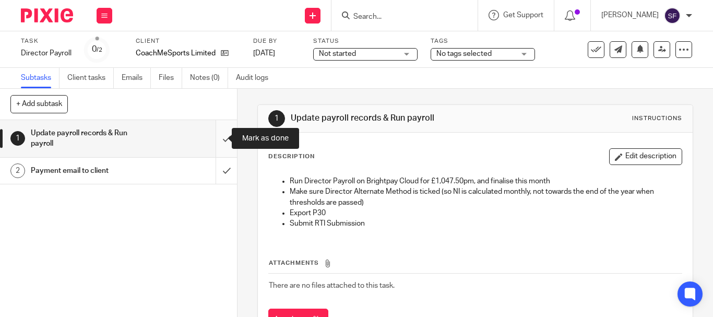
click at [214, 138] on input "submit" at bounding box center [118, 138] width 237 height 37
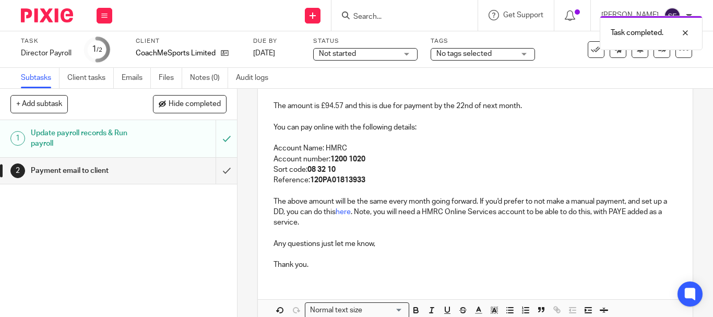
scroll to position [214, 0]
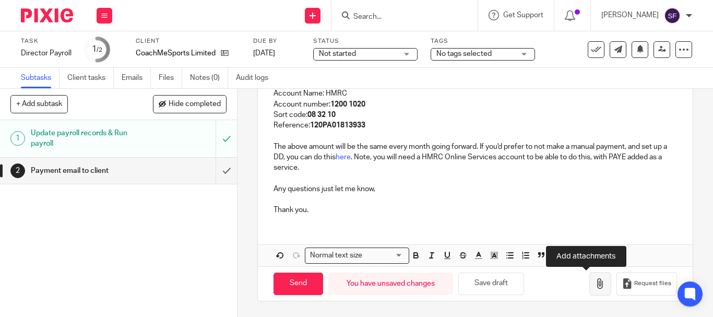
click at [595, 286] on icon "button" at bounding box center [600, 283] width 10 height 10
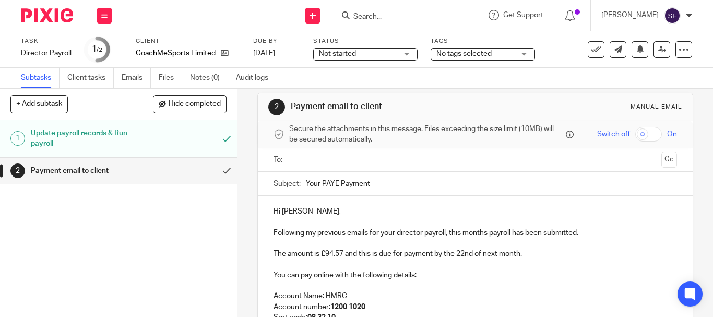
scroll to position [5, 0]
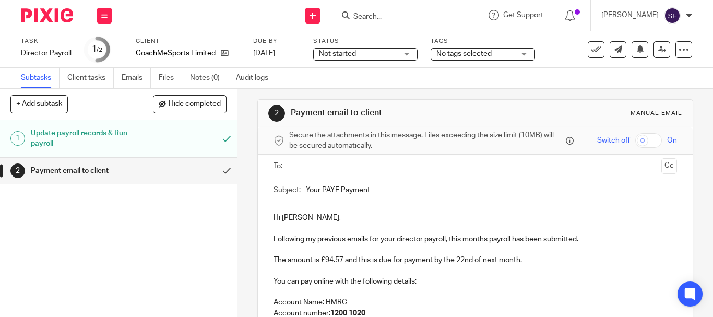
click at [340, 164] on input "text" at bounding box center [475, 166] width 364 height 12
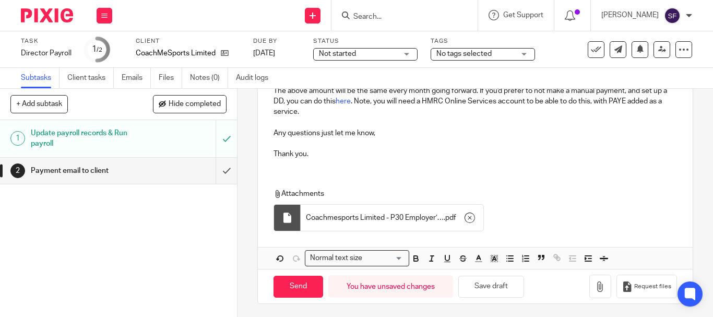
scroll to position [275, 0]
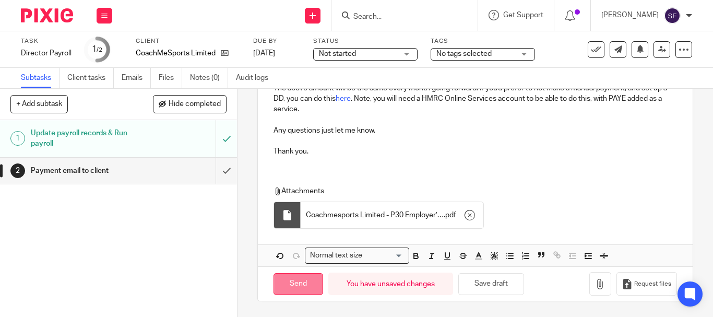
click at [288, 289] on input "Send" at bounding box center [299, 284] width 50 height 22
type input "Sent"
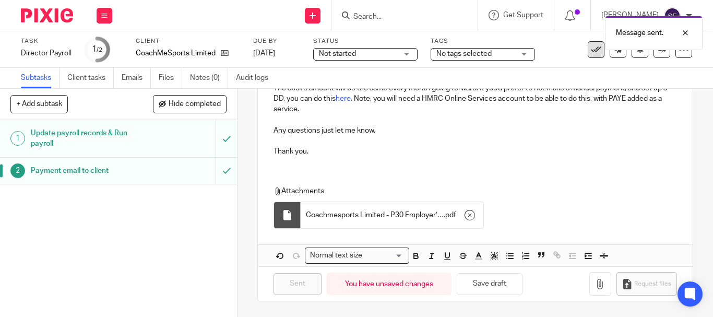
click at [591, 51] on icon at bounding box center [596, 49] width 10 height 10
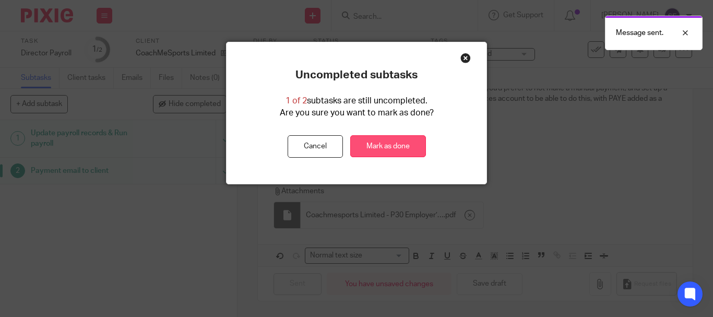
click at [387, 145] on link "Mark as done" at bounding box center [388, 146] width 76 height 22
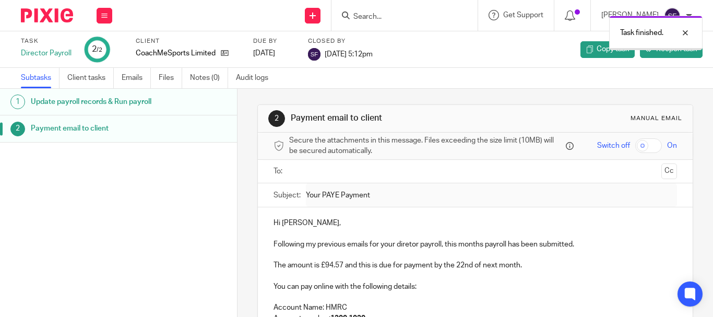
click at [99, 9] on button at bounding box center [105, 16] width 16 height 16
click at [107, 92] on link "Team" at bounding box center [98, 94] width 17 height 7
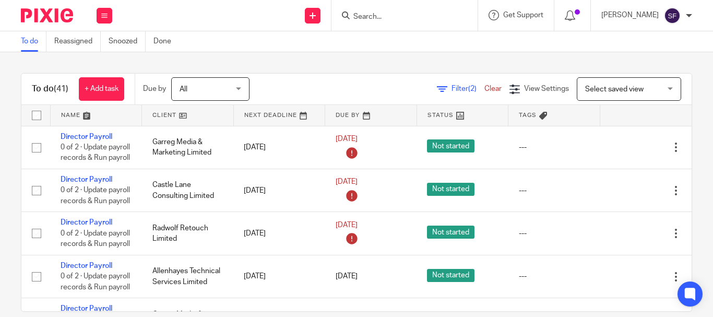
scroll to position [679, 0]
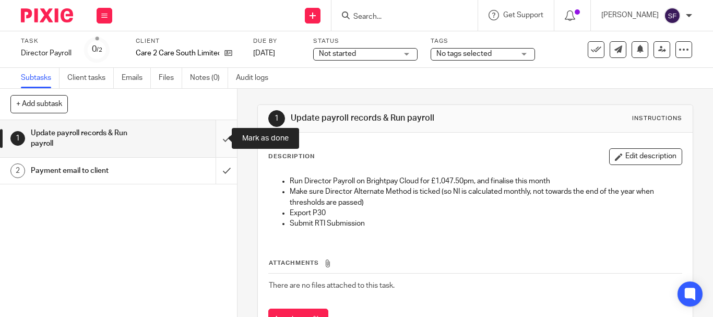
click at [216, 137] on input "submit" at bounding box center [118, 138] width 237 height 37
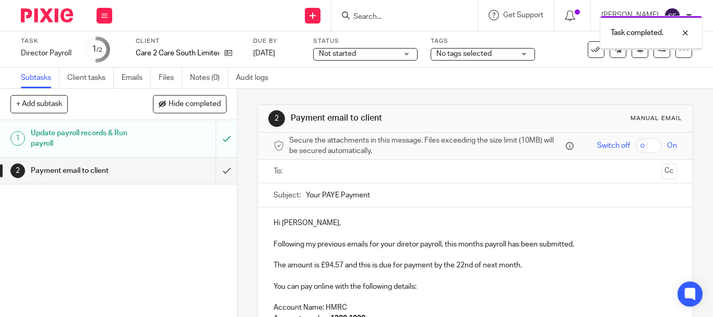
scroll to position [52, 0]
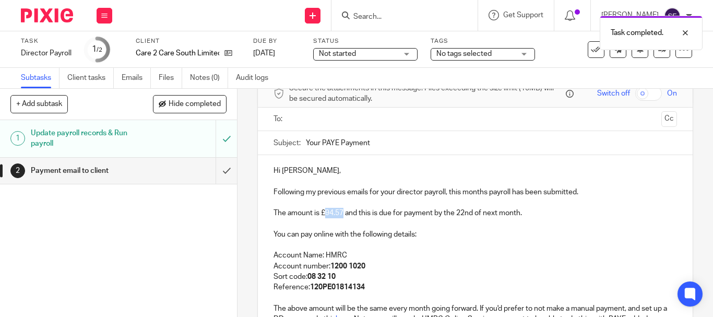
drag, startPoint x: 322, startPoint y: 213, endPoint x: 339, endPoint y: 213, distance: 17.2
click at [340, 213] on p "The amount is £94.57 and this is due for payment by the 22nd of next month." at bounding box center [476, 213] width 404 height 10
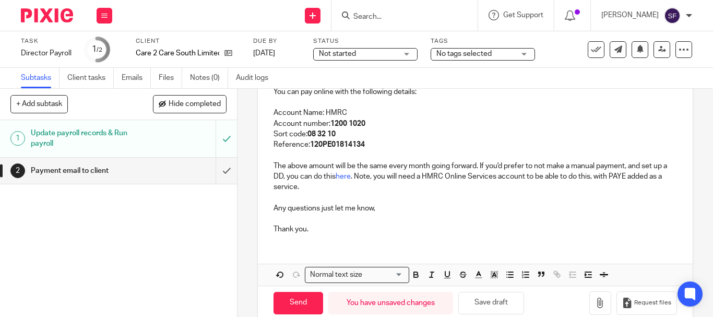
scroll to position [209, 0]
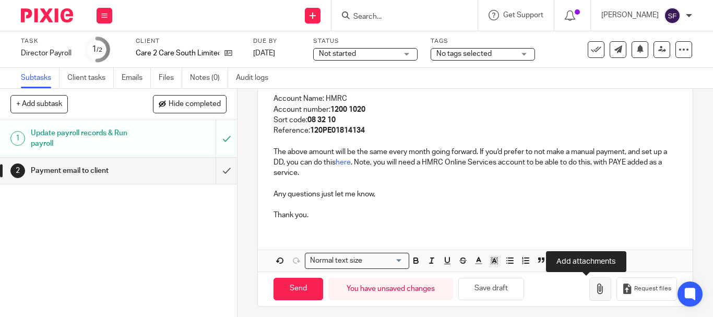
click at [595, 290] on icon "button" at bounding box center [600, 289] width 10 height 10
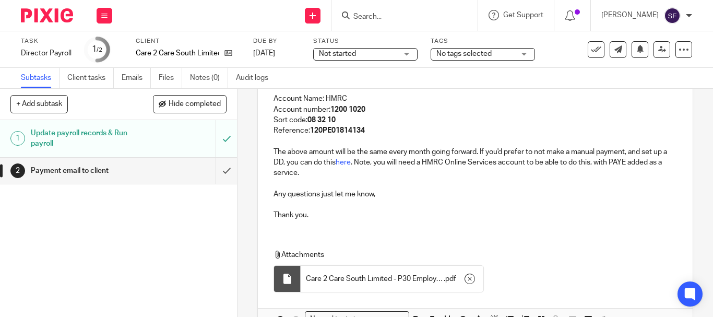
scroll to position [0, 0]
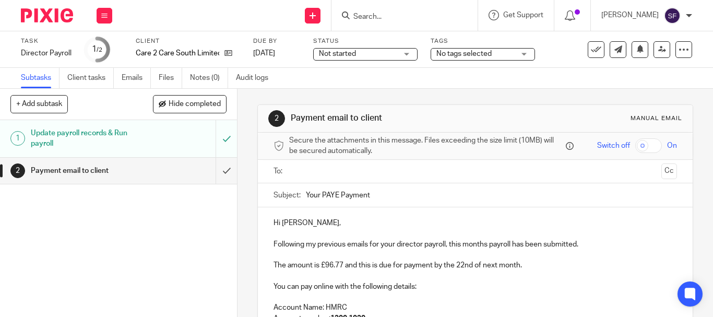
click at [322, 177] on input "text" at bounding box center [475, 172] width 364 height 12
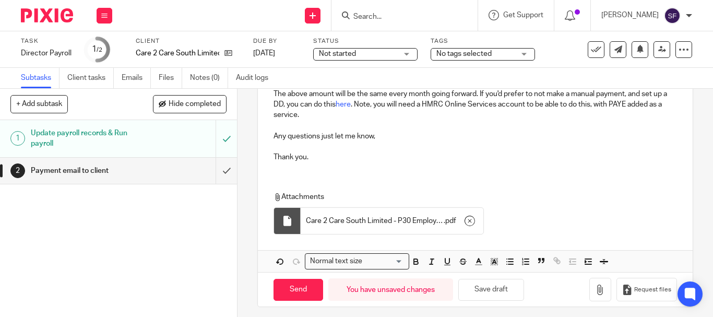
scroll to position [275, 0]
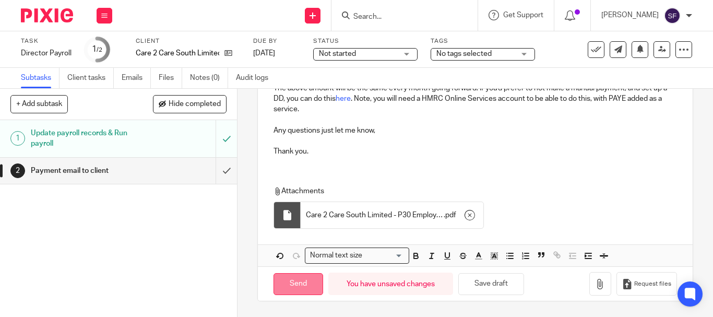
click at [296, 287] on input "Send" at bounding box center [299, 284] width 50 height 22
type input "Sent"
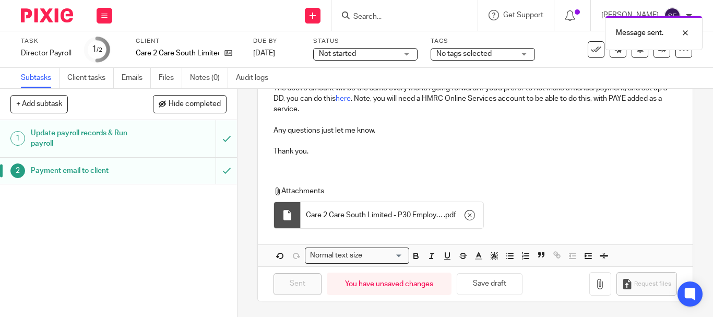
click at [591, 54] on icon at bounding box center [596, 49] width 10 height 10
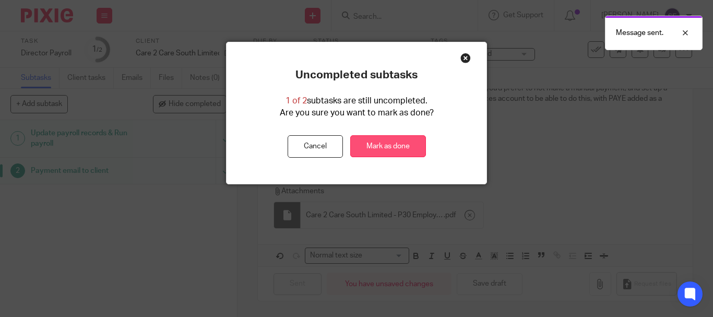
click at [407, 146] on link "Mark as done" at bounding box center [388, 146] width 76 height 22
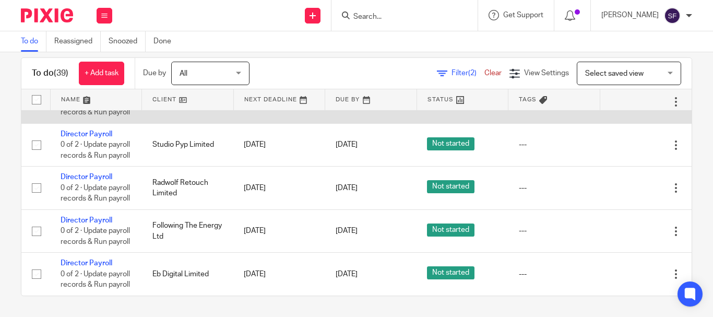
scroll to position [1764, 0]
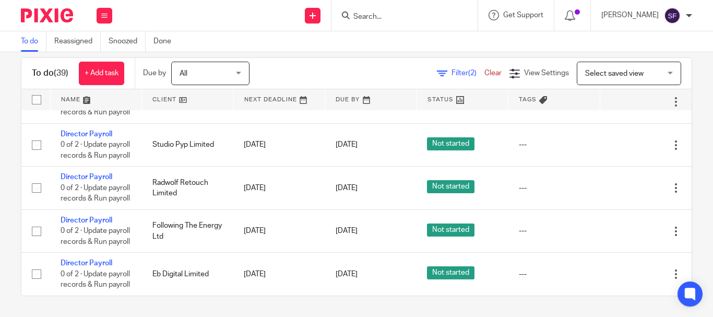
click at [622, 64] on icon at bounding box center [624, 59] width 10 height 10
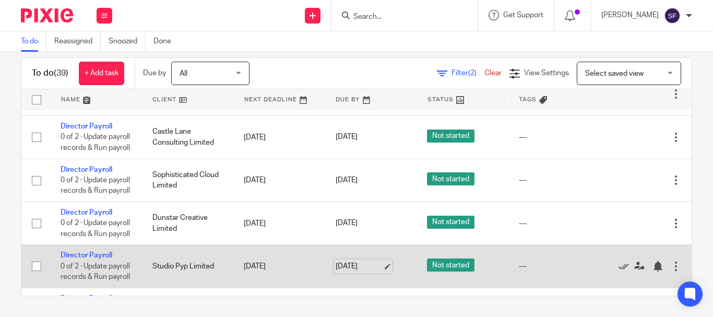
scroll to position [1346, 0]
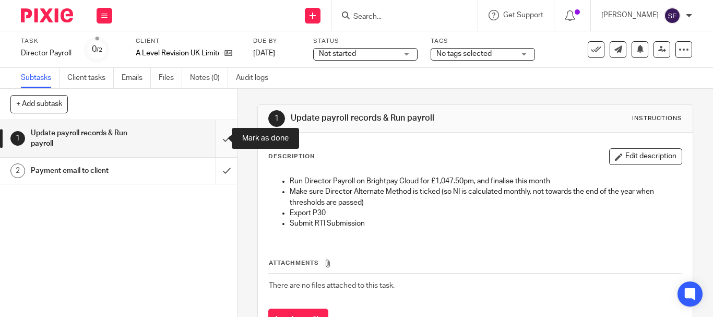
click at [221, 135] on input "submit" at bounding box center [118, 138] width 237 height 37
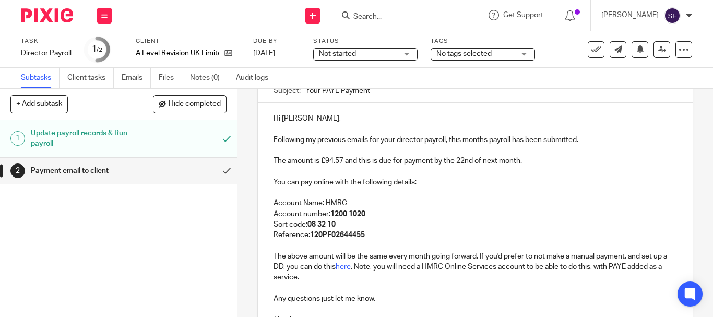
scroll to position [214, 0]
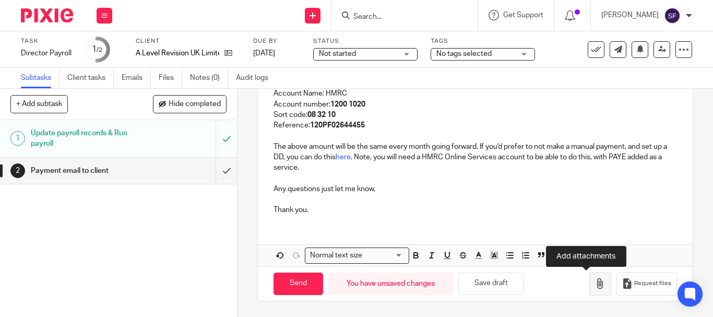
click at [595, 286] on icon "button" at bounding box center [600, 283] width 10 height 10
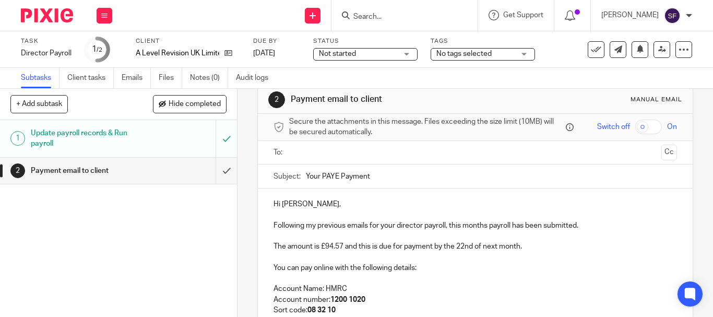
scroll to position [5, 0]
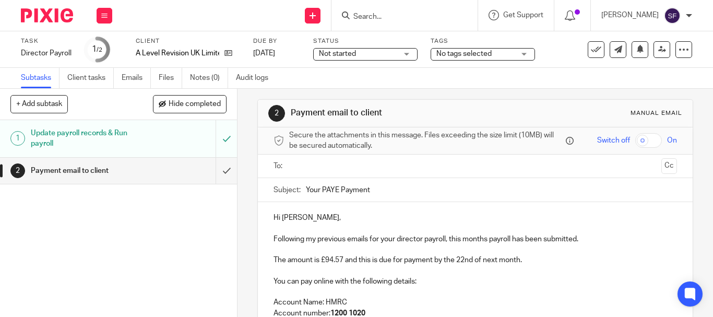
click at [321, 164] on input "text" at bounding box center [475, 166] width 364 height 12
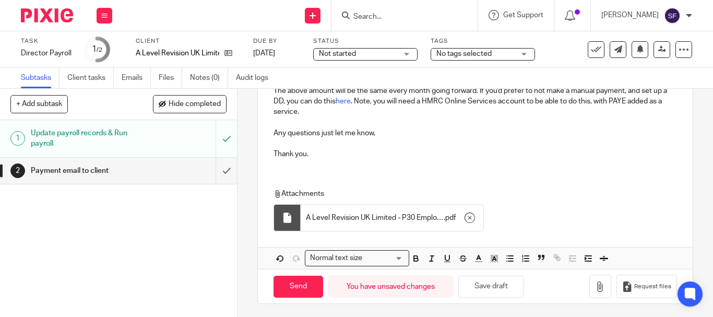
scroll to position [275, 0]
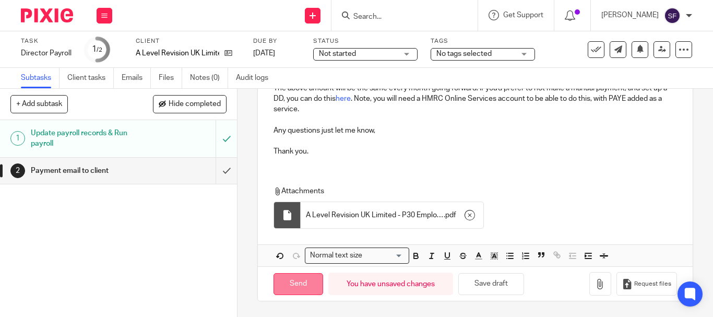
click at [309, 285] on input "Send" at bounding box center [299, 284] width 50 height 22
type input "Sent"
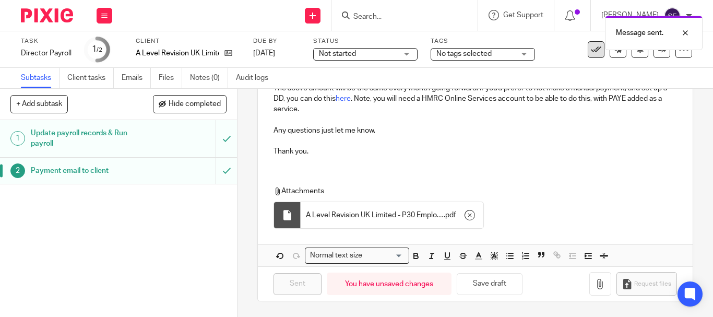
click at [591, 53] on icon at bounding box center [596, 49] width 10 height 10
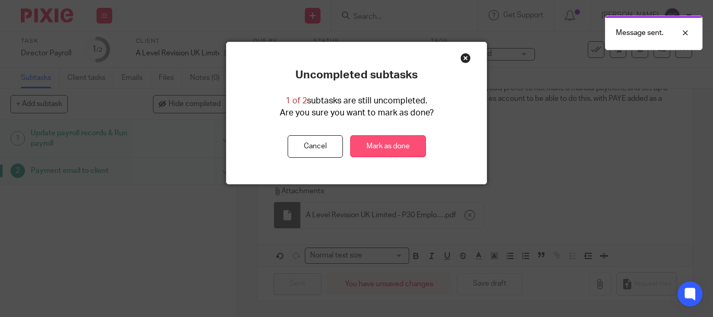
click at [377, 151] on link "Mark as done" at bounding box center [388, 146] width 76 height 22
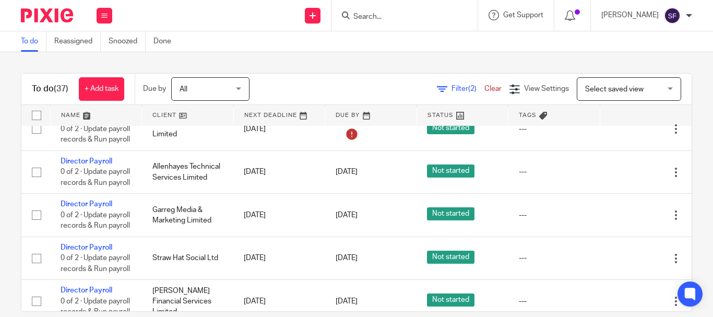
scroll to position [157, 0]
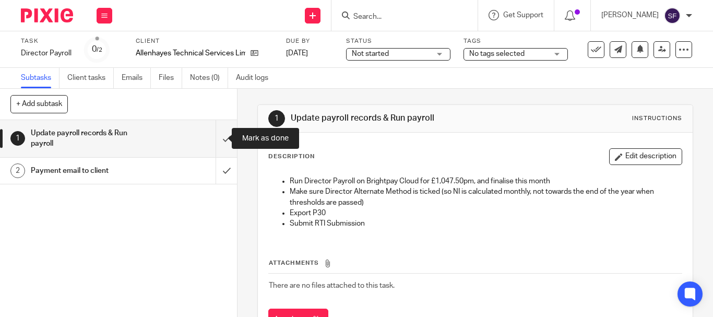
click at [220, 142] on input "submit" at bounding box center [118, 138] width 237 height 37
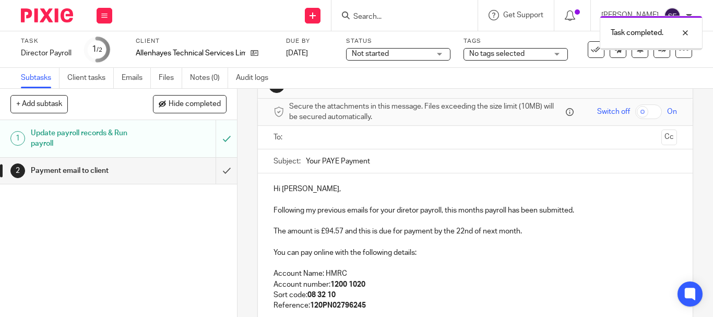
scroll to position [52, 0]
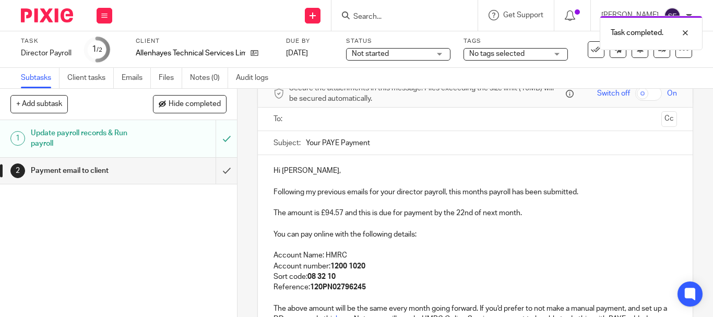
click at [340, 117] on input "text" at bounding box center [475, 119] width 364 height 12
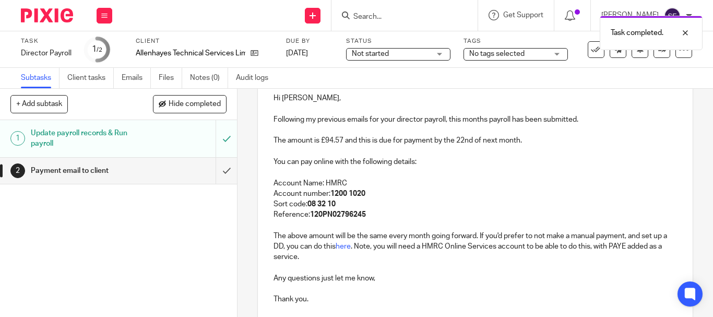
scroll to position [216, 0]
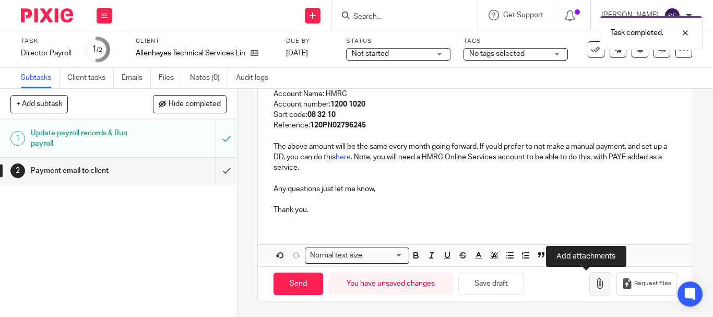
click at [590, 286] on button "button" at bounding box center [601, 283] width 22 height 23
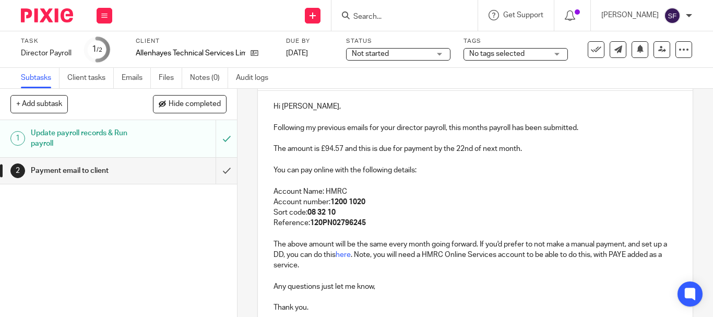
scroll to position [268, 0]
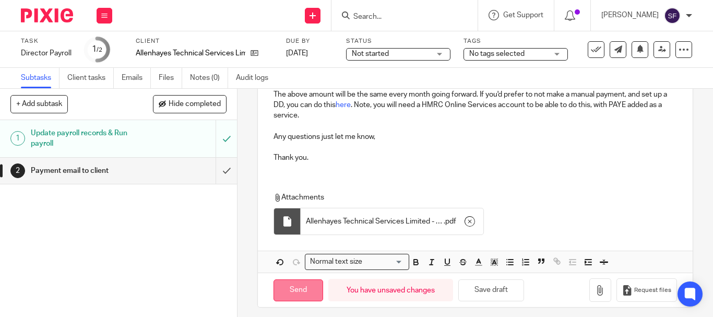
click at [309, 287] on input "Send" at bounding box center [299, 290] width 50 height 22
type input "Sent"
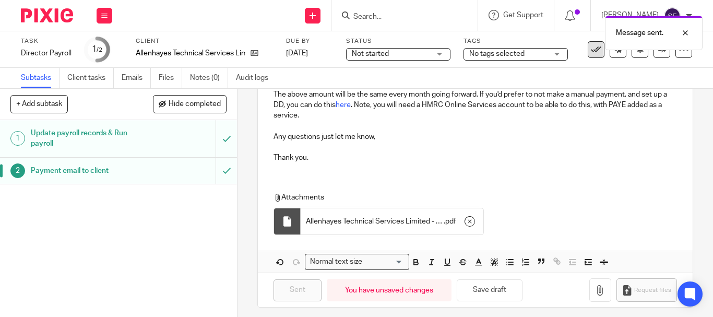
click at [591, 53] on icon at bounding box center [596, 49] width 10 height 10
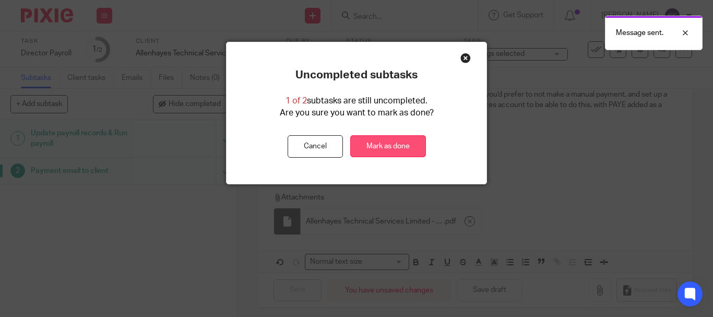
click at [404, 142] on link "Mark as done" at bounding box center [388, 146] width 76 height 22
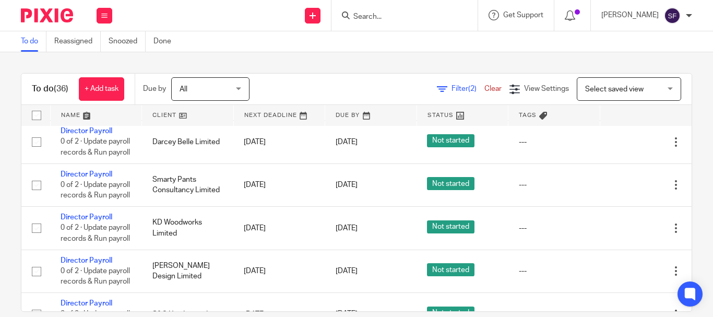
scroll to position [470, 0]
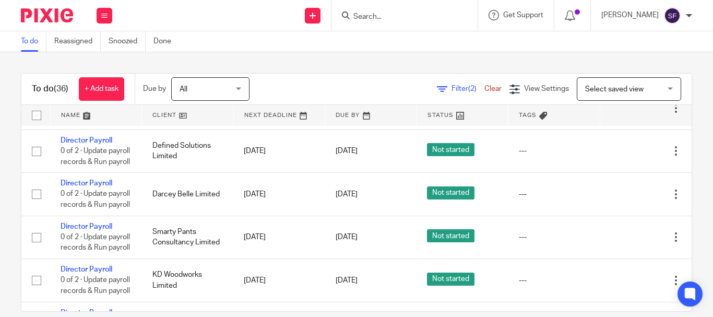
click at [620, 70] on icon at bounding box center [624, 65] width 10 height 10
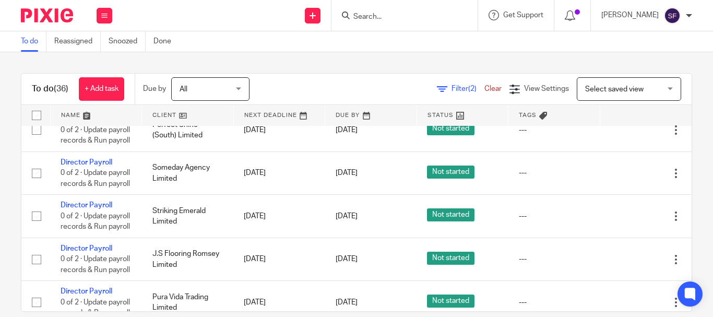
scroll to position [783, 0]
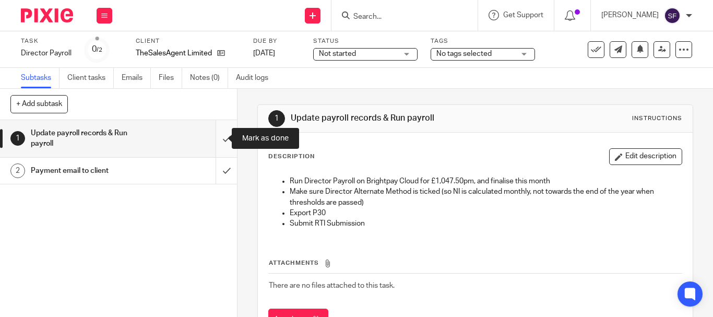
click at [215, 139] on input "submit" at bounding box center [118, 138] width 237 height 37
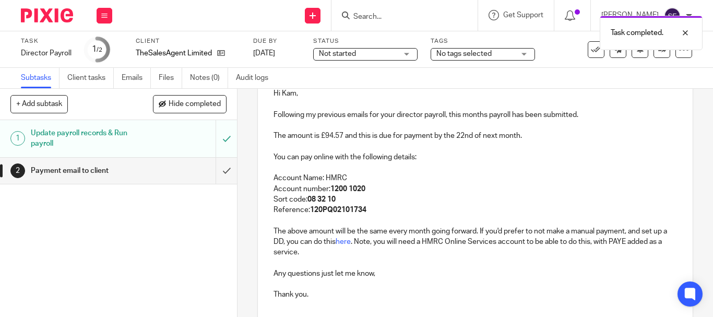
scroll to position [214, 0]
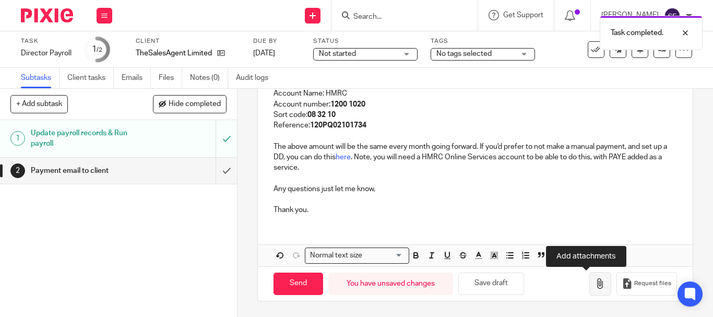
click at [595, 282] on icon "button" at bounding box center [600, 283] width 10 height 10
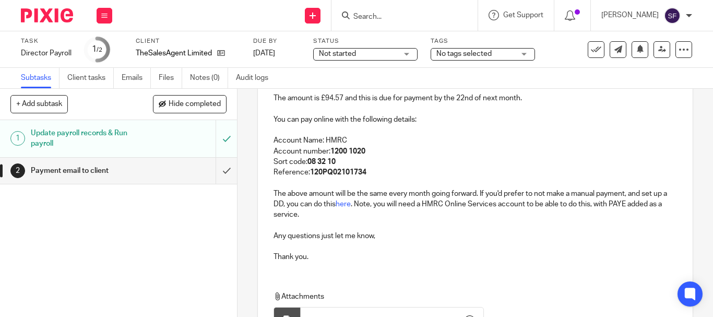
scroll to position [5, 0]
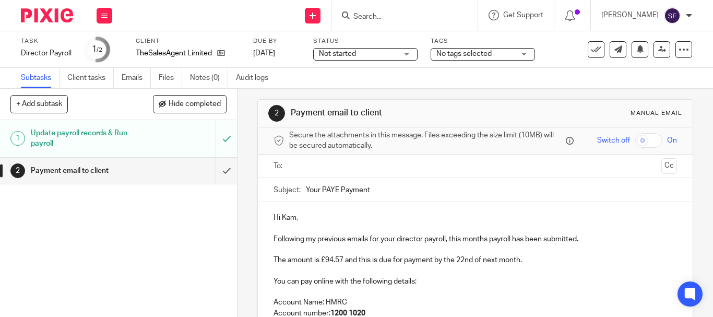
click at [330, 167] on input "text" at bounding box center [475, 166] width 364 height 12
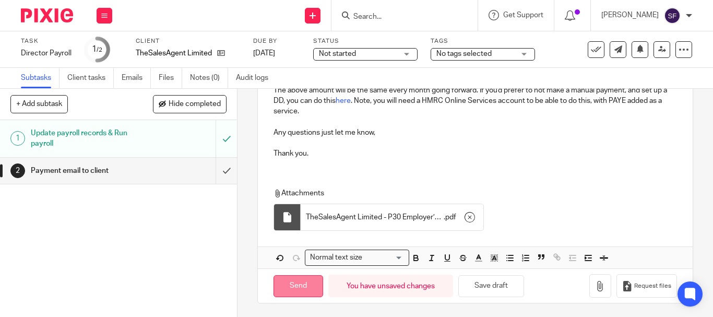
scroll to position [275, 0]
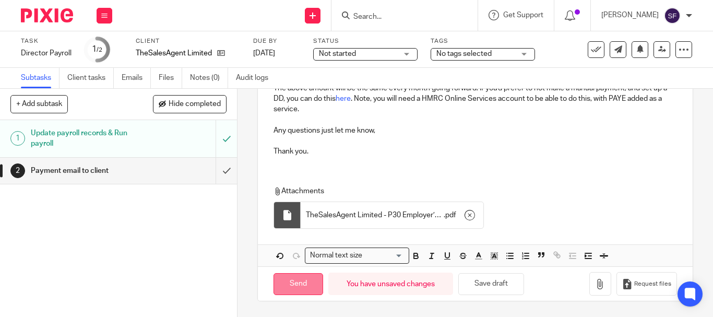
click at [304, 287] on input "Send" at bounding box center [299, 284] width 50 height 22
type input "Sent"
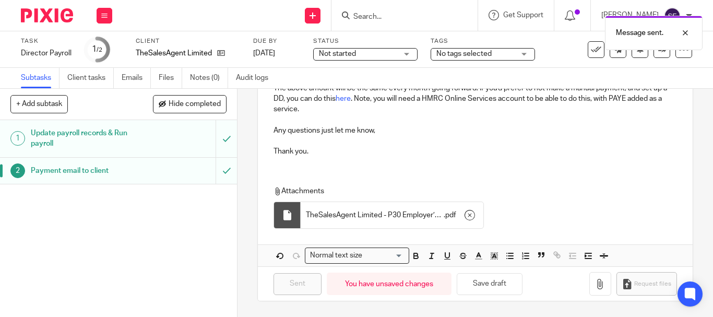
click at [589, 50] on div "Message sent." at bounding box center [530, 30] width 346 height 40
click at [588, 53] on button at bounding box center [596, 49] width 17 height 17
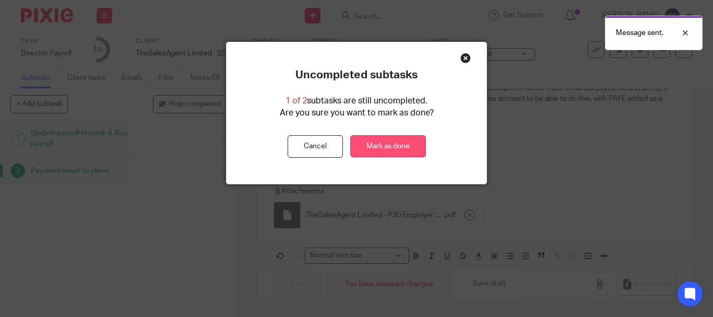
click at [389, 143] on link "Mark as done" at bounding box center [388, 146] width 76 height 22
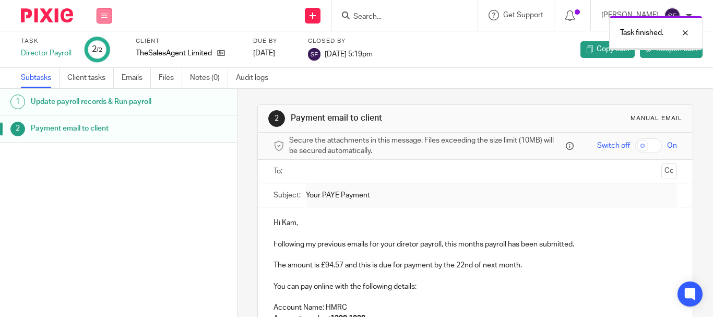
click at [105, 11] on button at bounding box center [105, 16] width 16 height 16
click at [103, 91] on link "Team" at bounding box center [98, 94] width 17 height 7
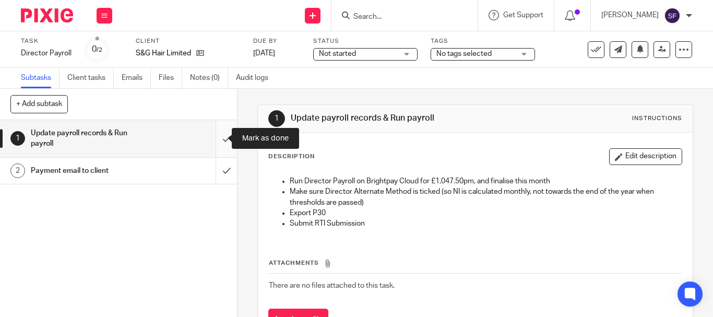
click at [223, 137] on input "submit" at bounding box center [118, 138] width 237 height 37
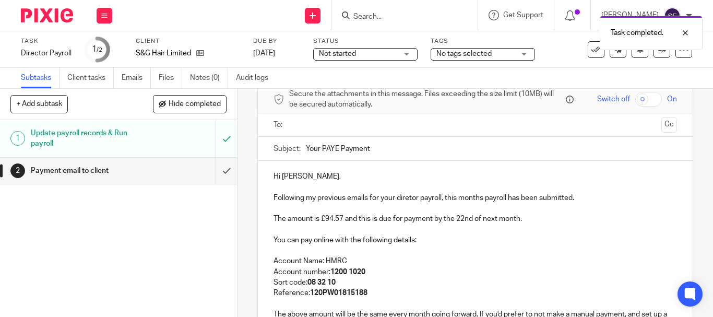
scroll to position [52, 0]
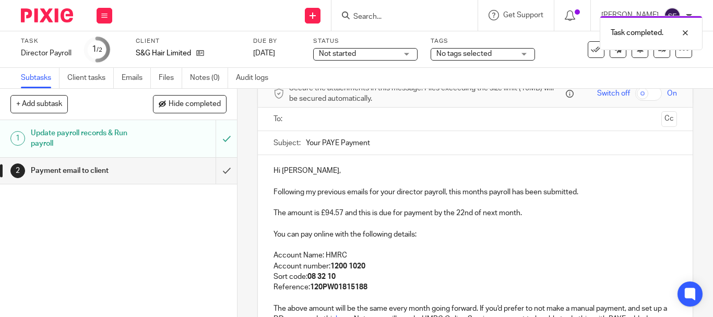
click at [334, 123] on input "text" at bounding box center [475, 119] width 364 height 12
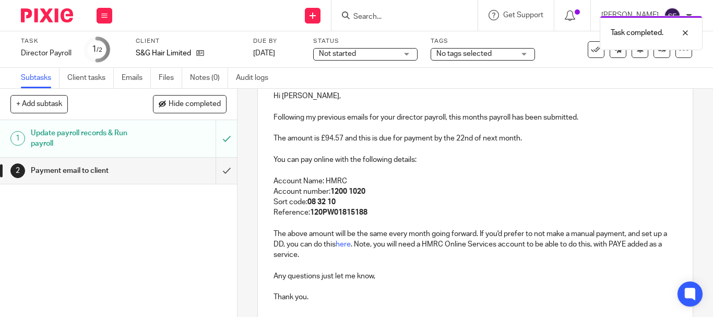
scroll to position [216, 0]
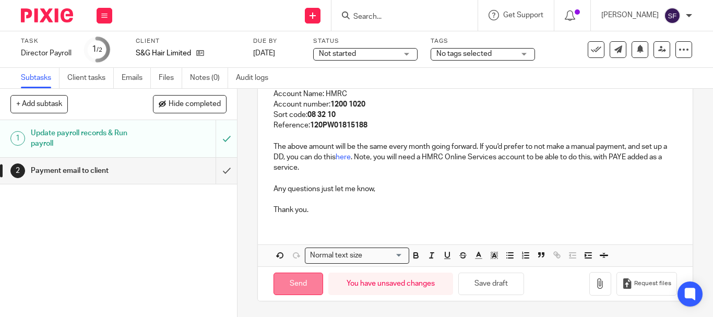
click at [292, 289] on input "Send" at bounding box center [299, 284] width 50 height 22
type input "Sent"
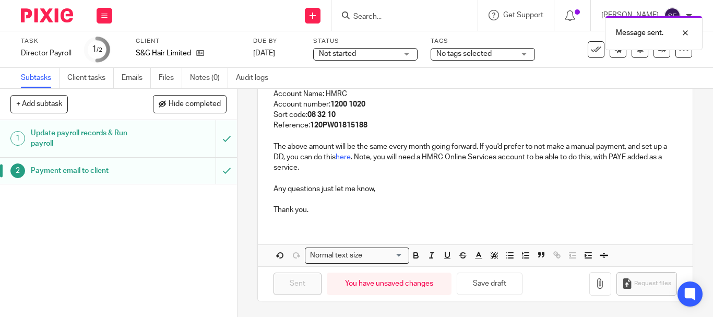
click at [591, 51] on icon at bounding box center [596, 49] width 10 height 10
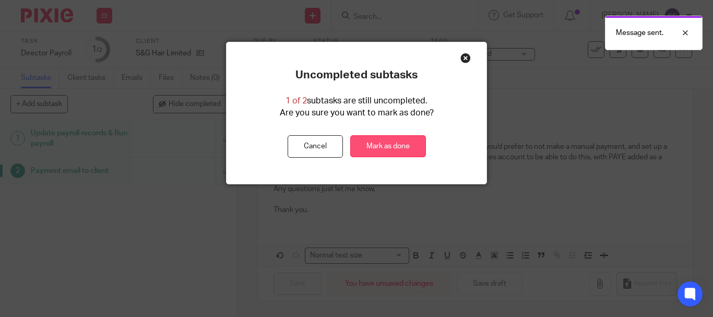
click at [406, 147] on link "Mark as done" at bounding box center [388, 146] width 76 height 22
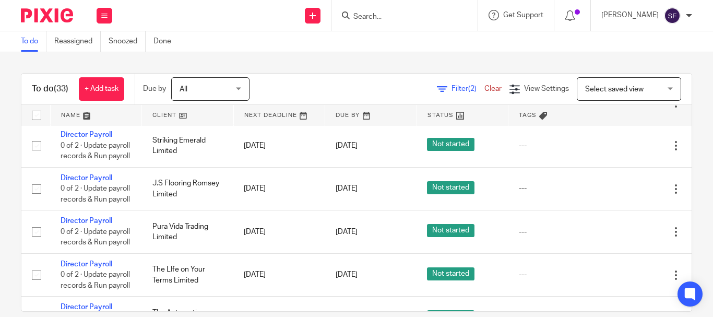
scroll to position [836, 0]
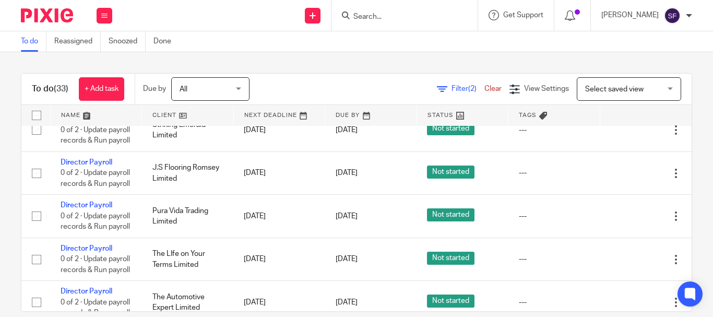
click at [622, 6] on icon at bounding box center [624, 1] width 10 height 10
